Goal: Task Accomplishment & Management: Complete application form

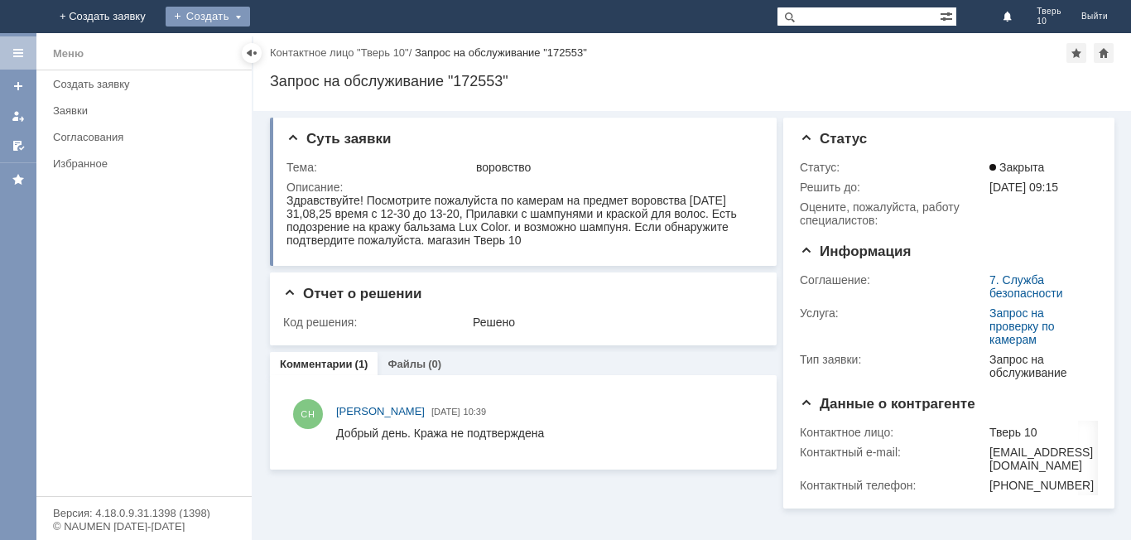
click at [250, 18] on div "Создать" at bounding box center [208, 17] width 84 height 20
click at [306, 46] on link "Заявка" at bounding box center [245, 50] width 126 height 20
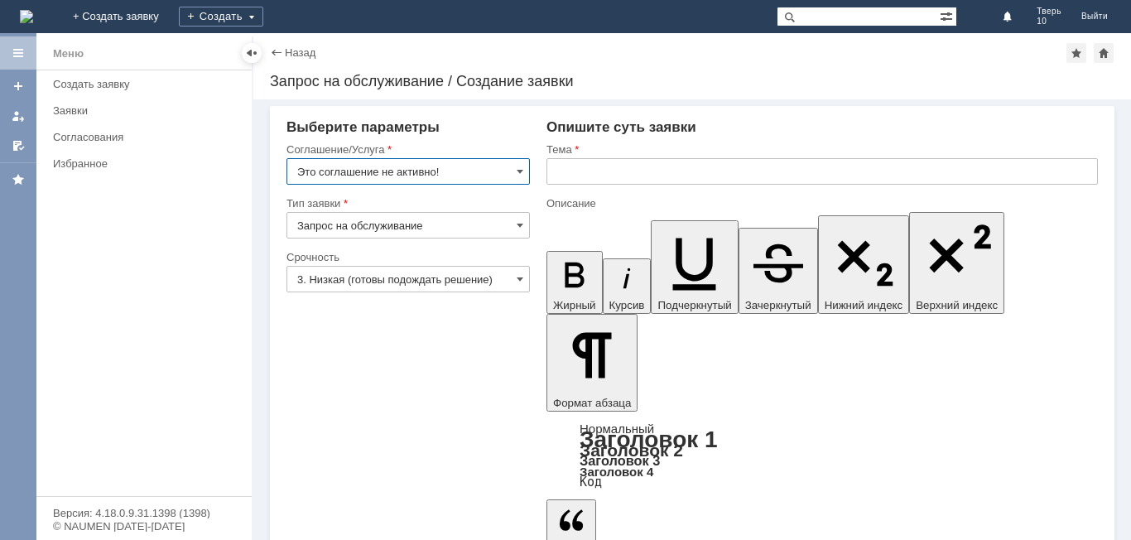
click at [524, 174] on input "Это соглашение не активно!" at bounding box center [407, 171] width 243 height 26
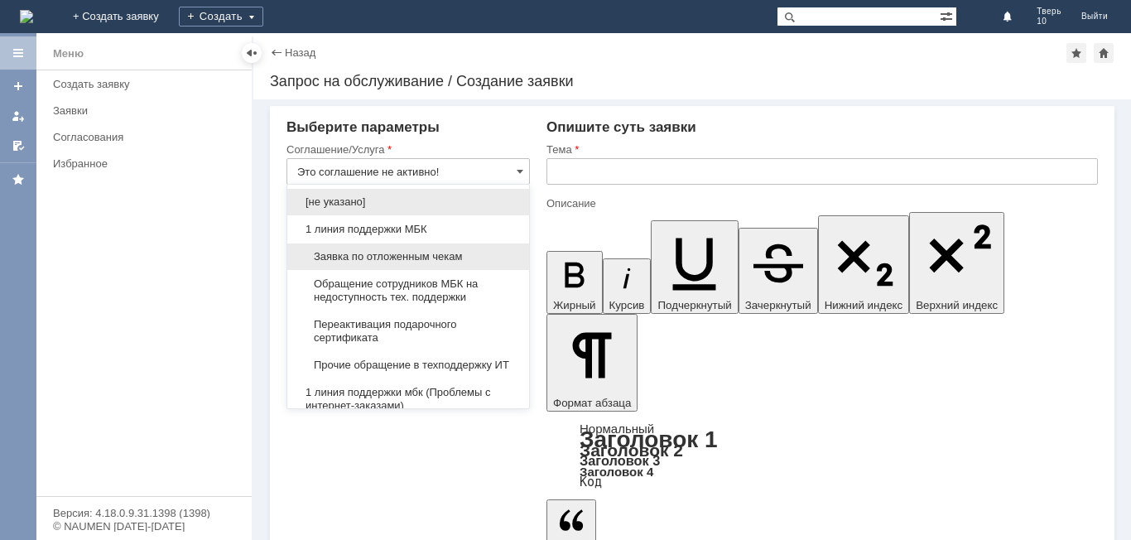
click at [430, 256] on span "Заявка по отложенным чекам" at bounding box center [408, 256] width 222 height 13
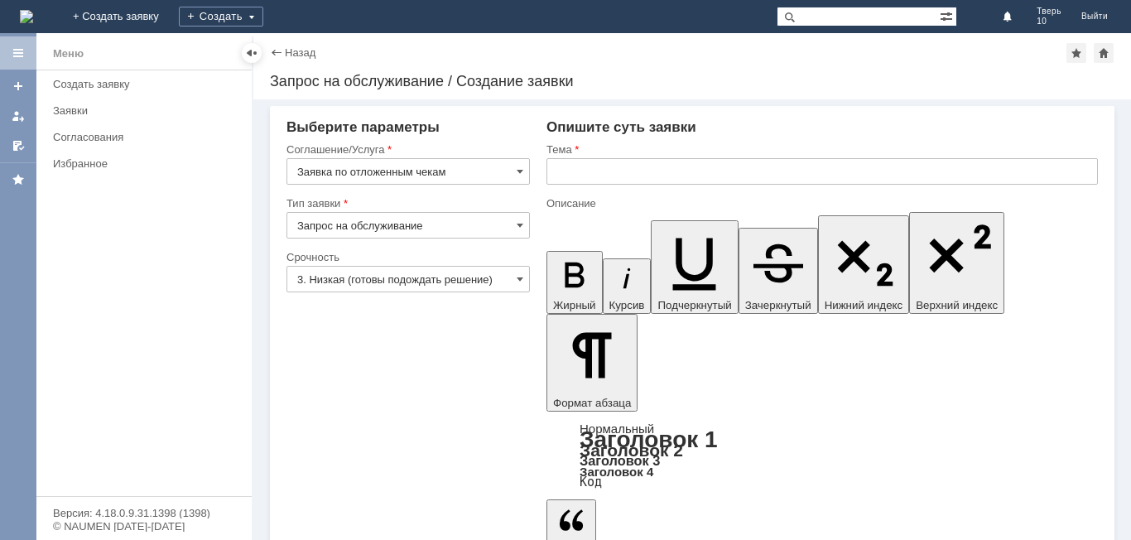
type input "Заявка по отложенным чекам"
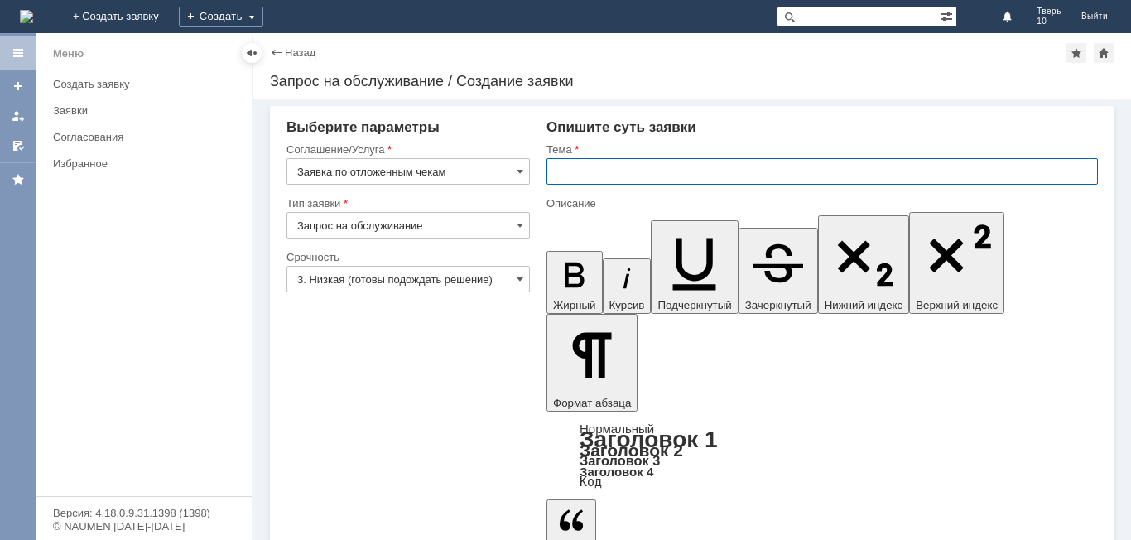
click at [588, 168] on input "text" at bounding box center [821, 171] width 551 height 26
type input "оч"
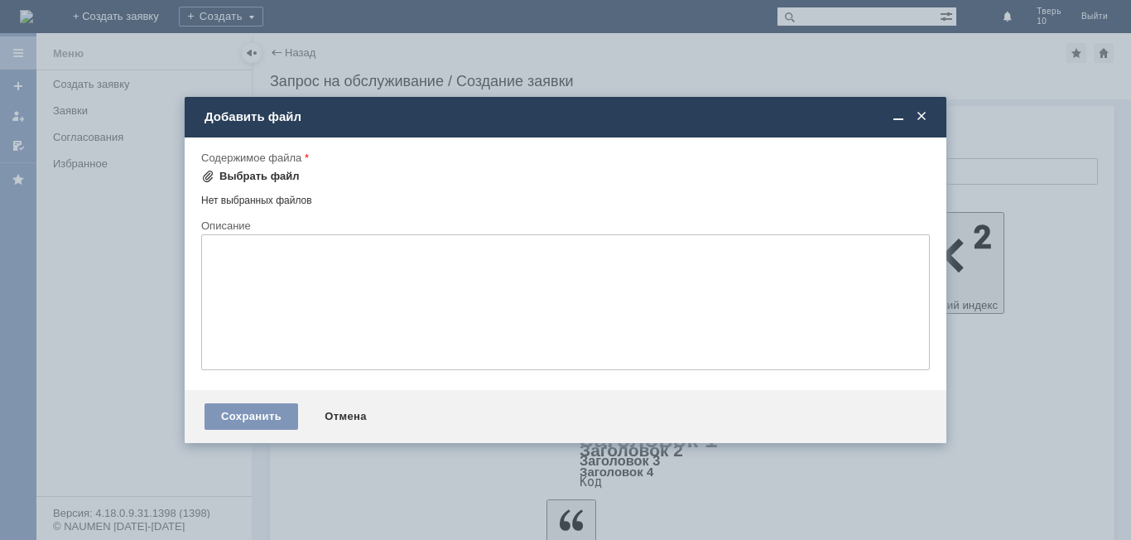
click at [249, 177] on div "Выбрать файл" at bounding box center [259, 176] width 80 height 13
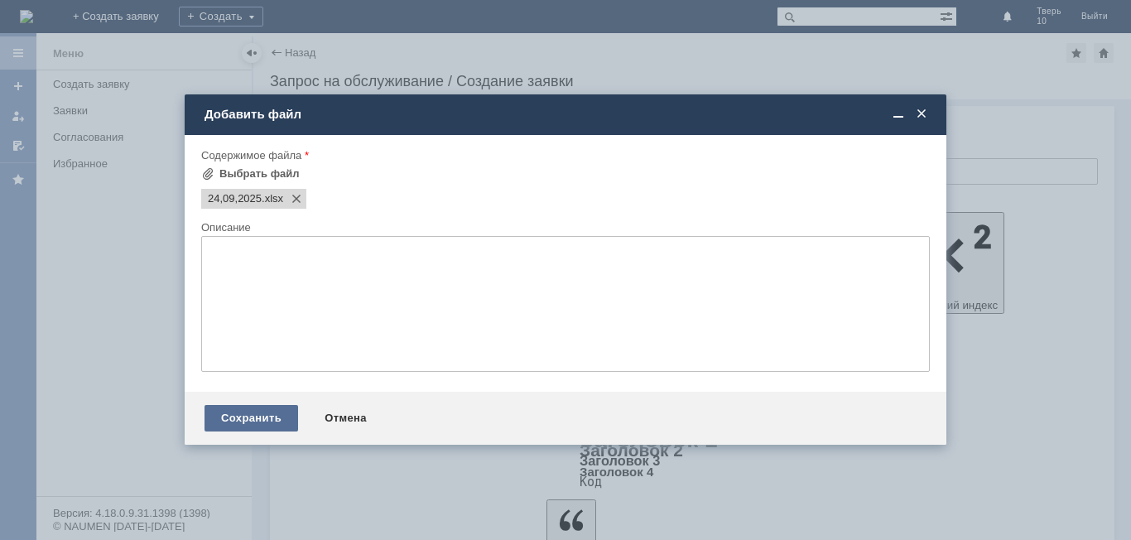
click at [235, 417] on div "Сохранить" at bounding box center [251, 418] width 94 height 26
